Goal: Task Accomplishment & Management: Manage account settings

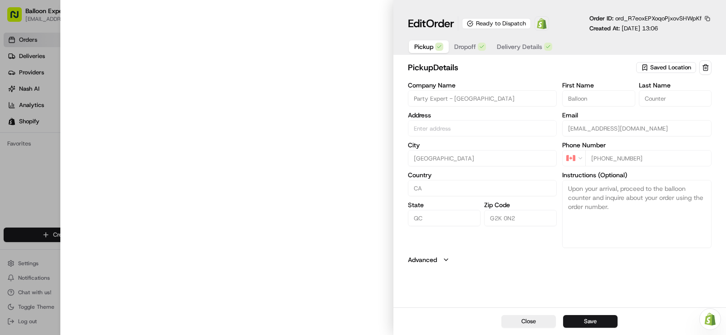
type input "[STREET_ADDRESS][PERSON_NAME]"
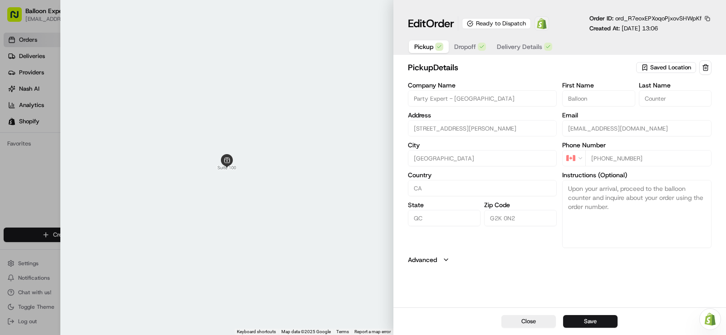
click at [546, 28] on img at bounding box center [541, 23] width 11 height 11
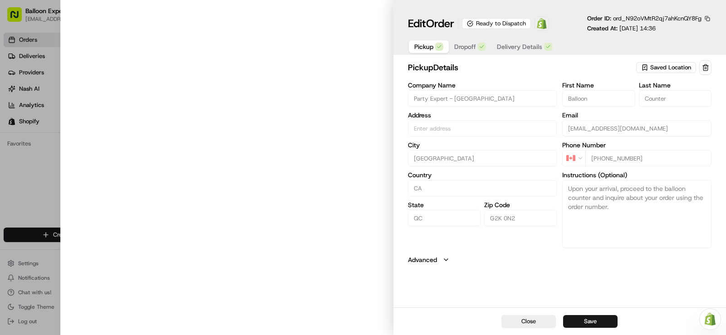
type input "[STREET_ADDRESS][PERSON_NAME]"
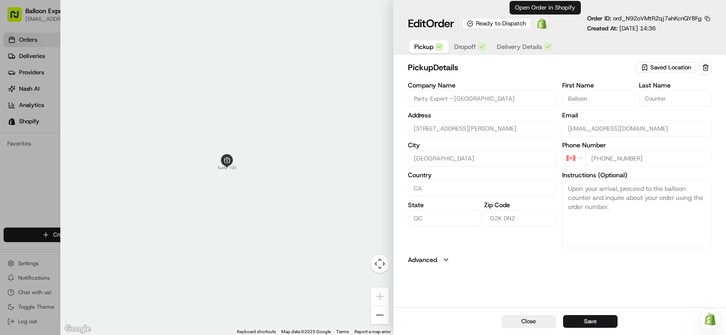
click at [547, 25] on img at bounding box center [541, 23] width 11 height 11
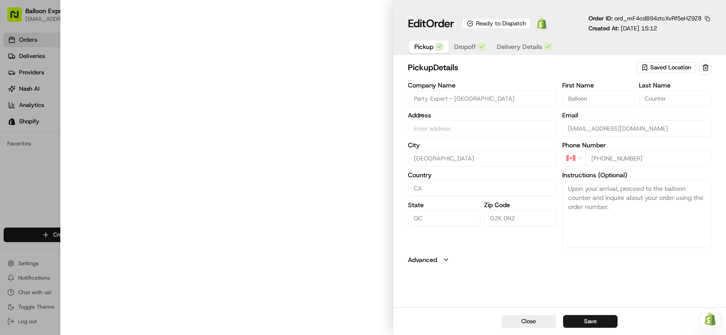
type input "[STREET_ADDRESS][PERSON_NAME]"
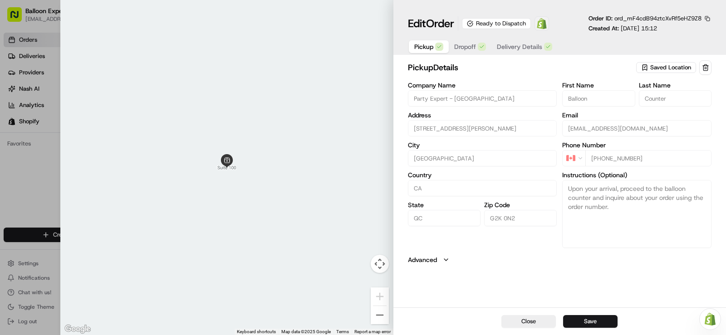
click at [545, 22] on img at bounding box center [541, 23] width 11 height 11
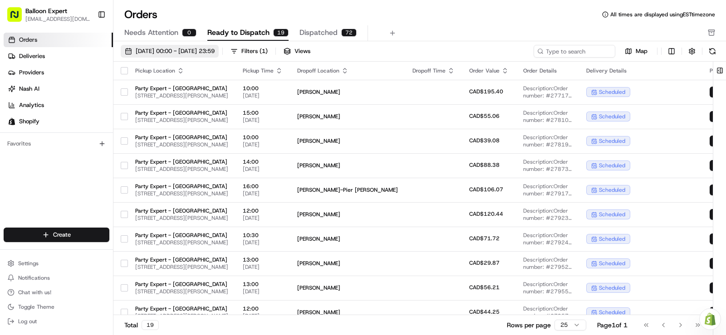
click at [215, 49] on span "[DATE] 00:00 - [DATE] 23:59" at bounding box center [175, 51] width 79 height 8
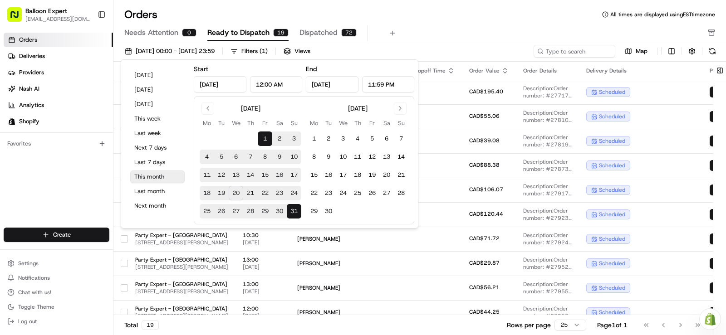
click at [142, 177] on button "This month" at bounding box center [157, 177] width 54 height 13
click at [41, 181] on div "Orders Deliveries Providers [PERSON_NAME] Analytics Shopify Favorites" at bounding box center [56, 131] width 113 height 204
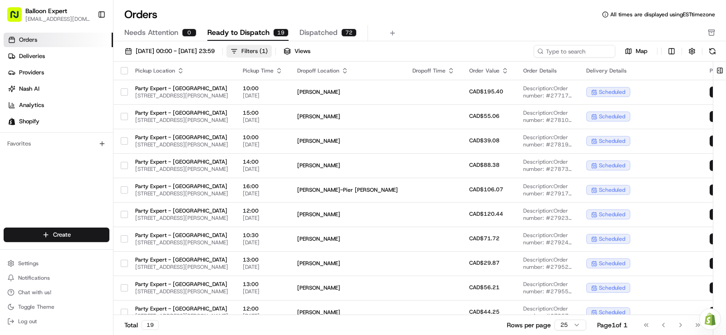
click at [268, 50] on div "Filters ( 1 )" at bounding box center [254, 51] width 26 height 8
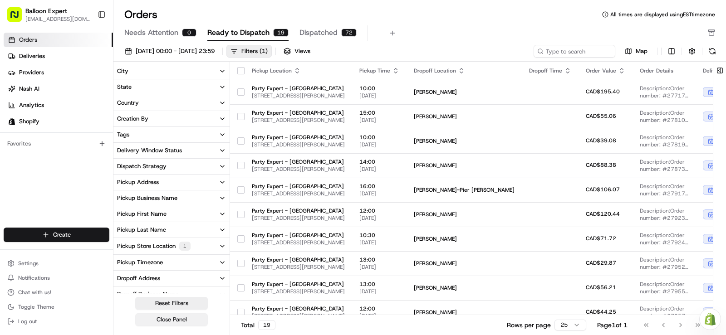
click at [172, 319] on button "Close Panel" at bounding box center [171, 319] width 73 height 13
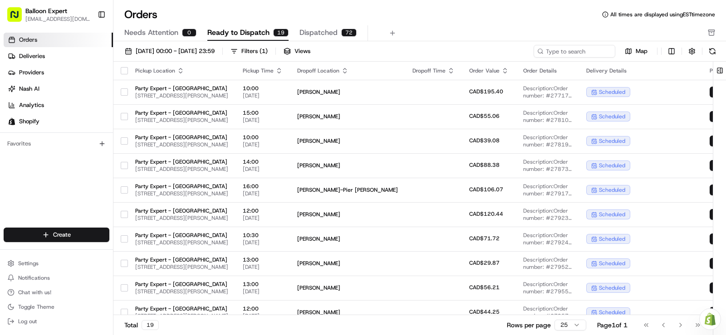
drag, startPoint x: 58, startPoint y: 176, endPoint x: 90, endPoint y: 182, distance: 32.8
click at [59, 176] on div "Orders Deliveries Providers Nash AI Analytics Shopify Favorites" at bounding box center [56, 131] width 113 height 204
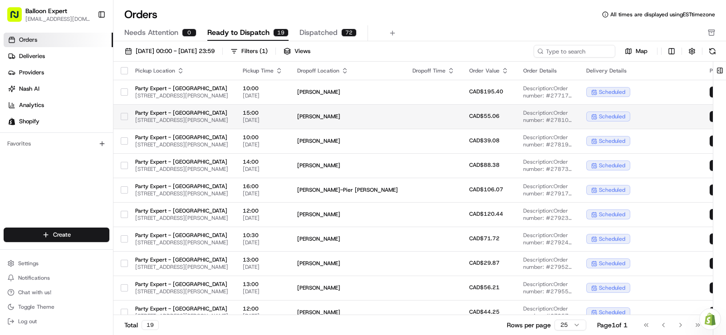
click at [123, 117] on button "button" at bounding box center [124, 116] width 7 height 7
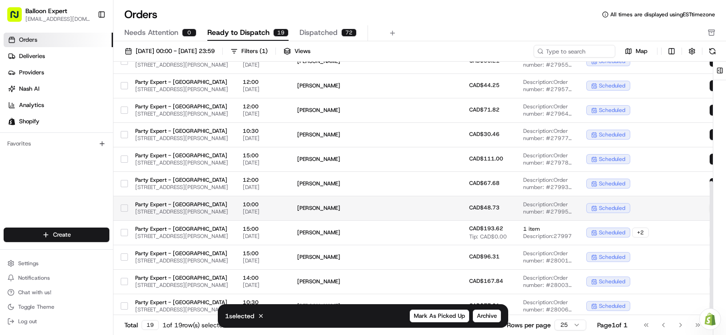
scroll to position [230, 0]
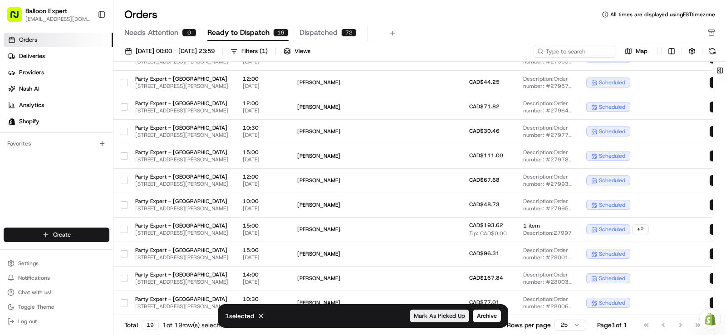
click at [430, 317] on span "Mark As Picked Up" at bounding box center [439, 316] width 51 height 8
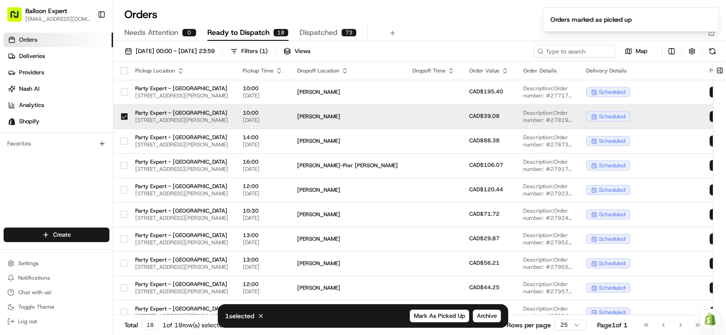
click at [123, 69] on button "button" at bounding box center [124, 70] width 7 height 7
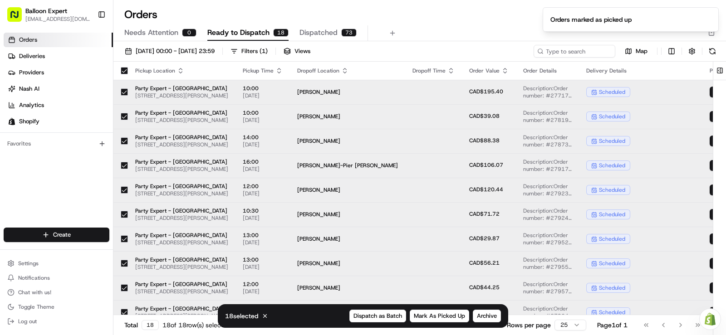
click at [123, 70] on button "button" at bounding box center [124, 70] width 7 height 7
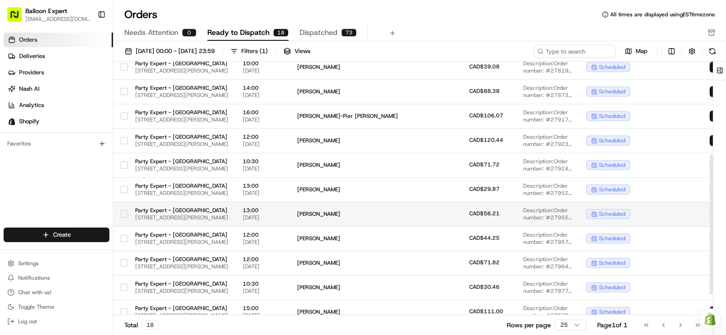
scroll to position [0, 0]
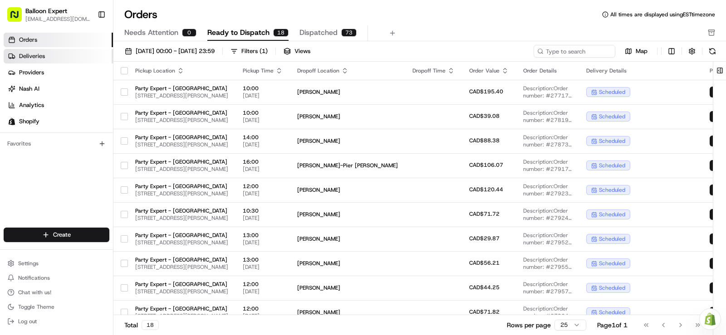
click at [57, 60] on link "Deliveries" at bounding box center [58, 56] width 109 height 15
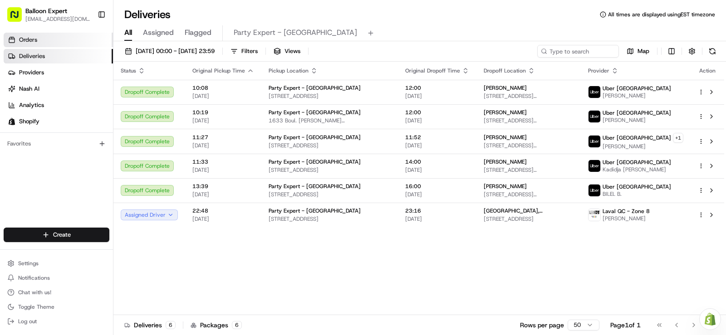
click at [22, 41] on span "Orders" at bounding box center [28, 40] width 18 height 8
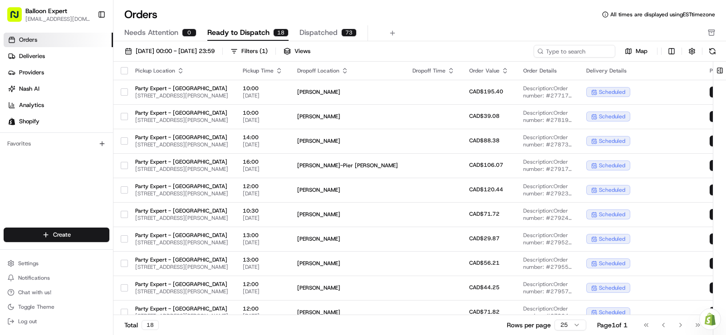
scroll to position [205, 0]
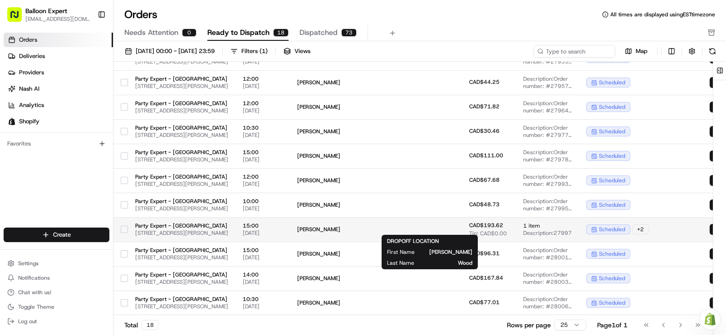
click at [398, 226] on span "Janice Wood" at bounding box center [347, 229] width 101 height 7
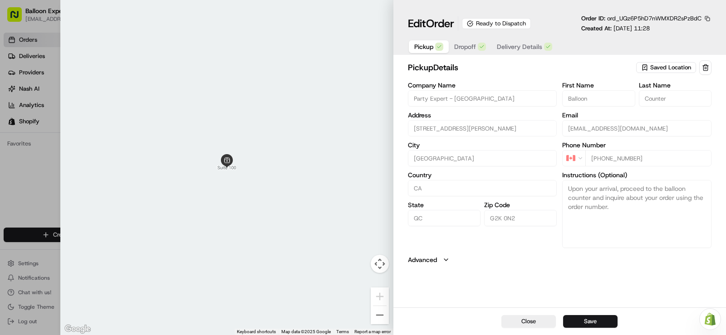
click at [10, 184] on div at bounding box center [363, 167] width 726 height 335
type input "+1"
